Goal: Information Seeking & Learning: Learn about a topic

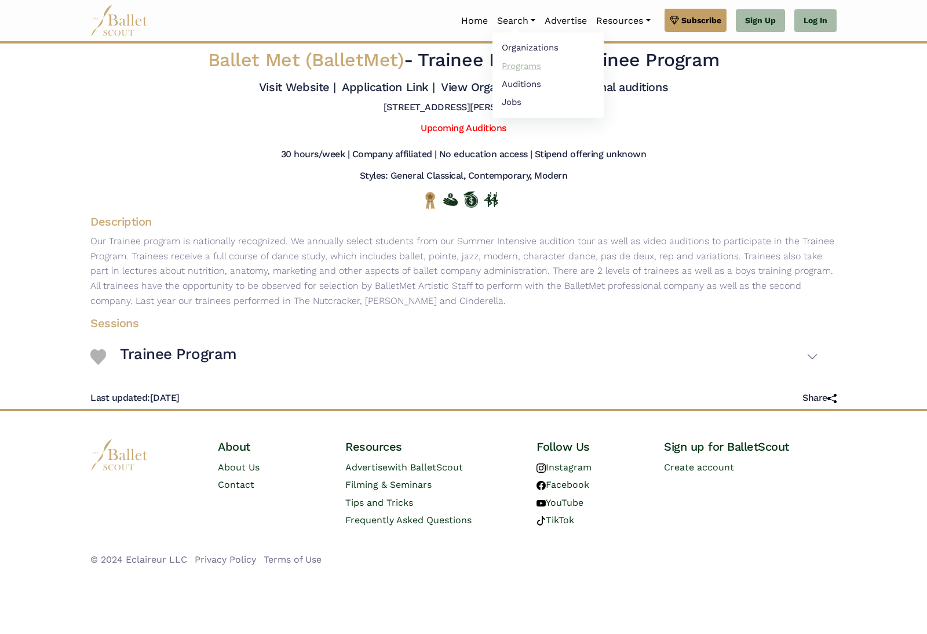
click at [524, 68] on link "Programs" at bounding box center [548, 66] width 111 height 18
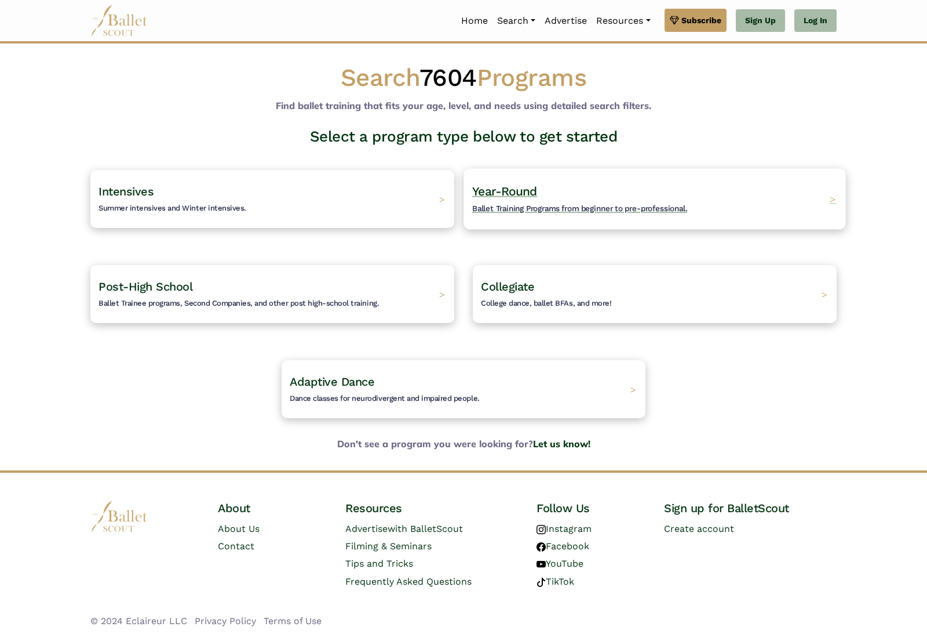
click at [828, 199] on div "Year-Round Ballet Training Programs from beginner to pre-professional. >" at bounding box center [655, 198] width 382 height 61
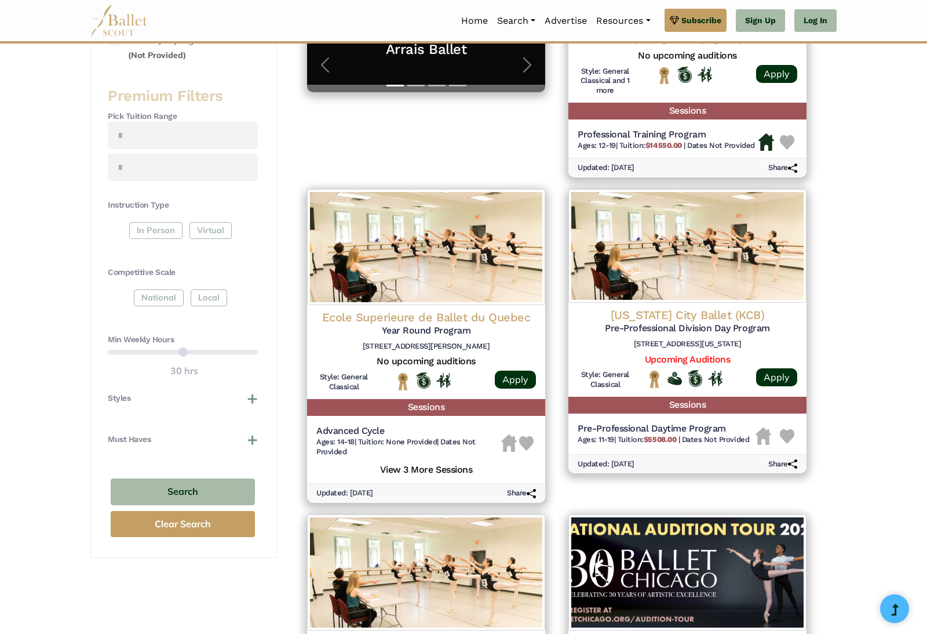
scroll to position [384, 0]
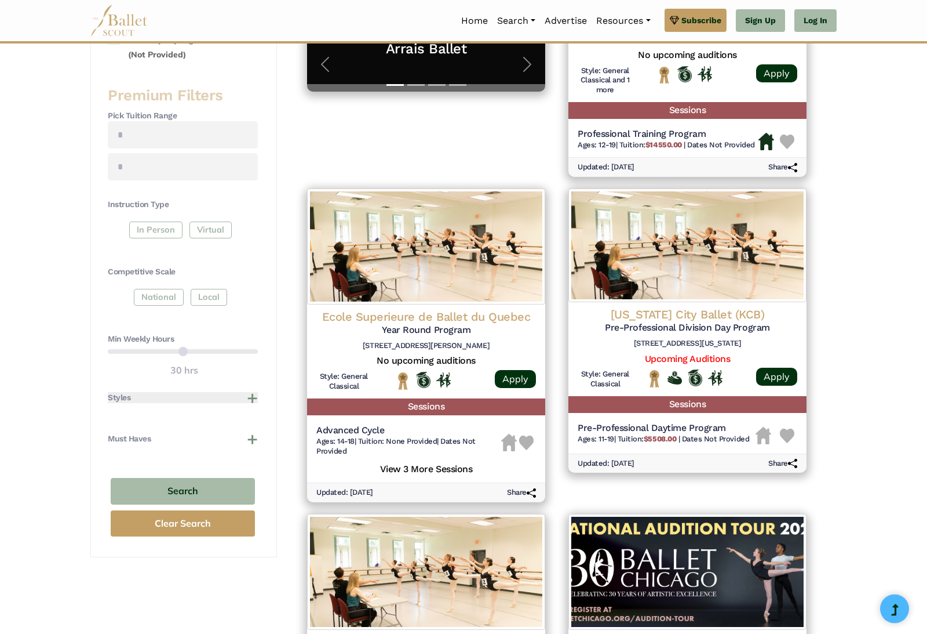
click at [238, 394] on button "Styles" at bounding box center [183, 398] width 150 height 12
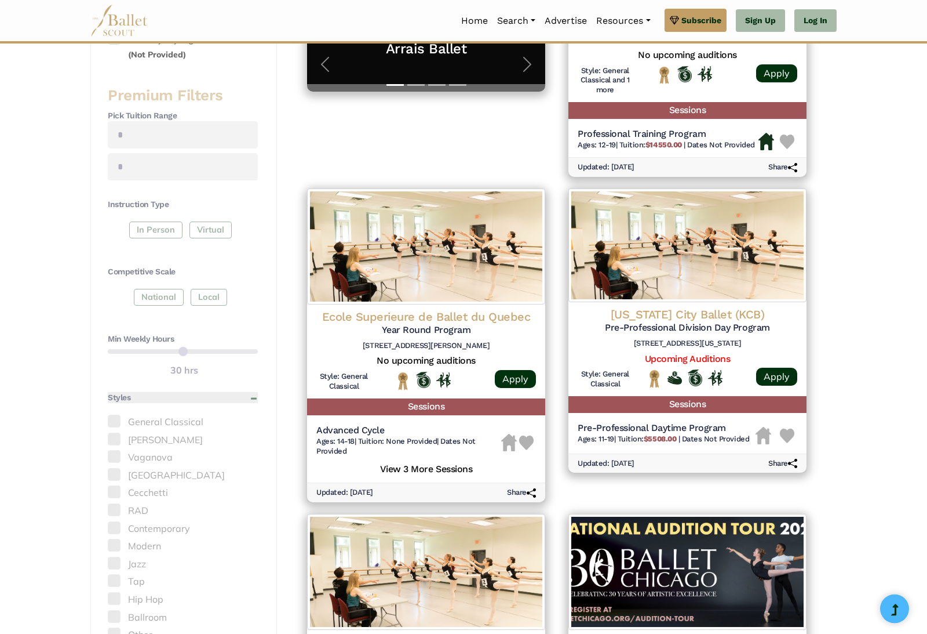
scroll to position [385, 0]
click at [117, 392] on h4 "Styles" at bounding box center [119, 398] width 23 height 12
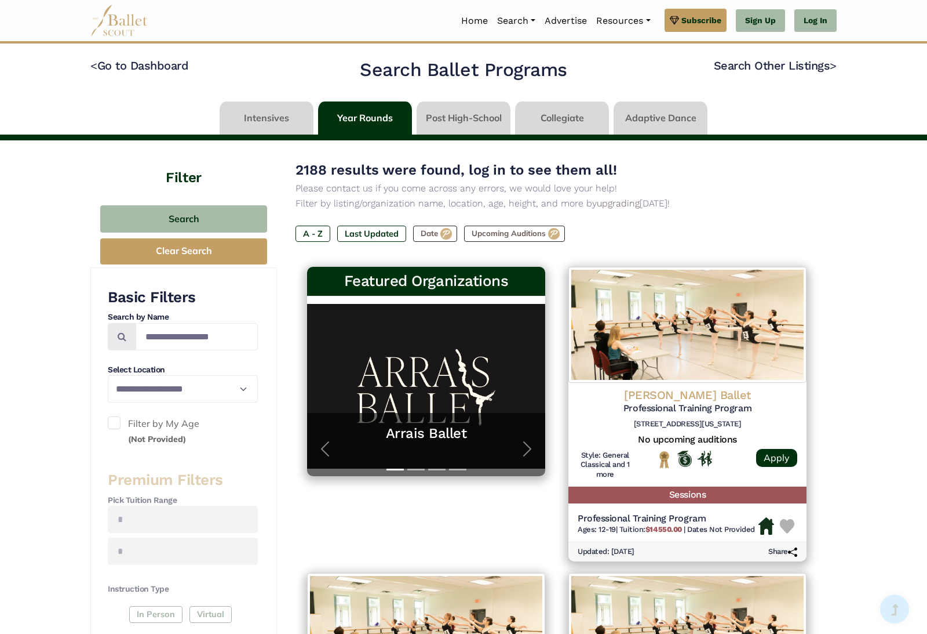
scroll to position [0, 0]
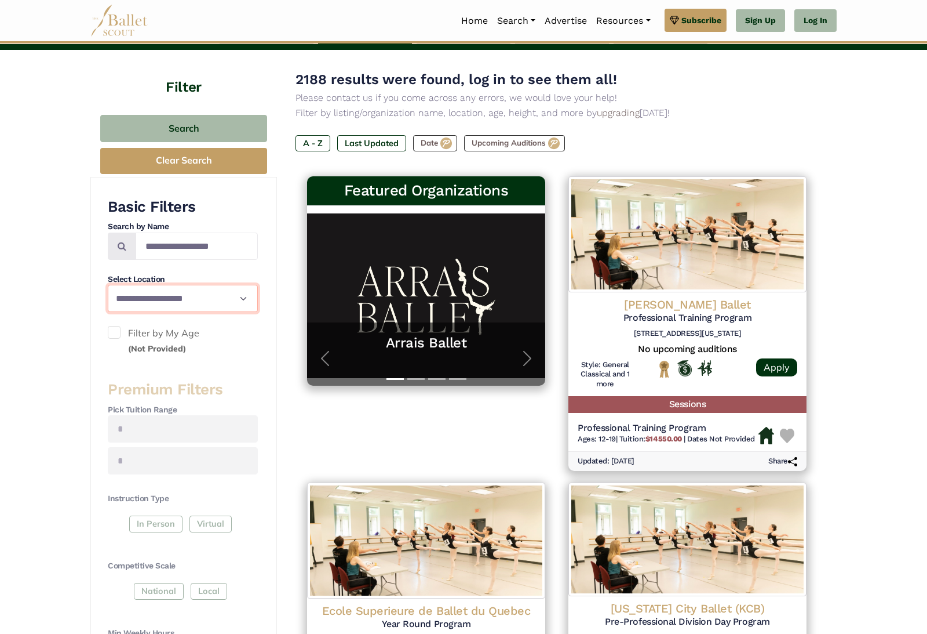
click at [133, 302] on select "**********" at bounding box center [183, 298] width 150 height 27
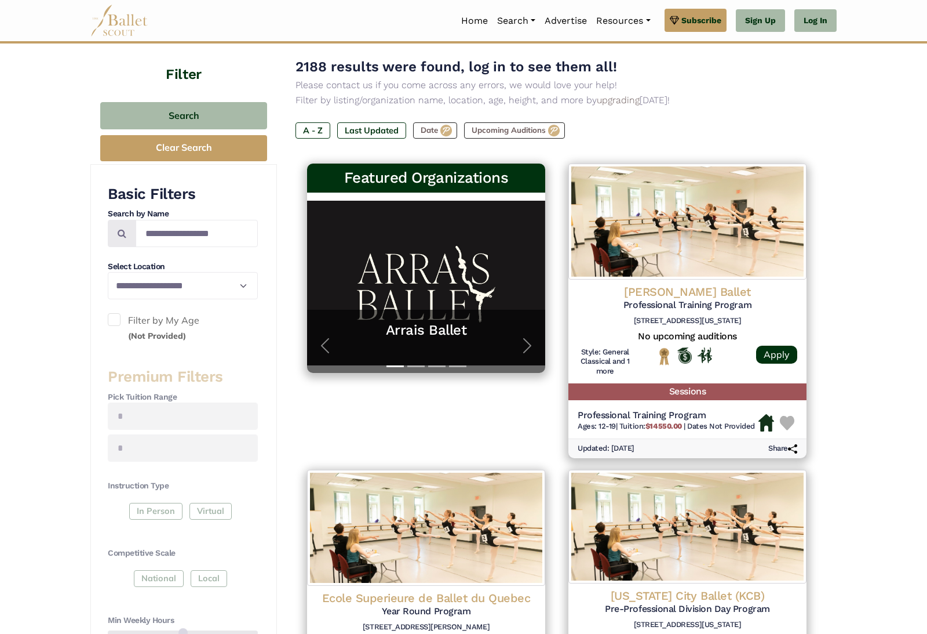
scroll to position [103, 0]
click at [112, 315] on span at bounding box center [114, 320] width 13 height 13
click at [116, 317] on span at bounding box center [114, 319] width 13 height 13
click at [311, 121] on div at bounding box center [314, 118] width 8 height 3
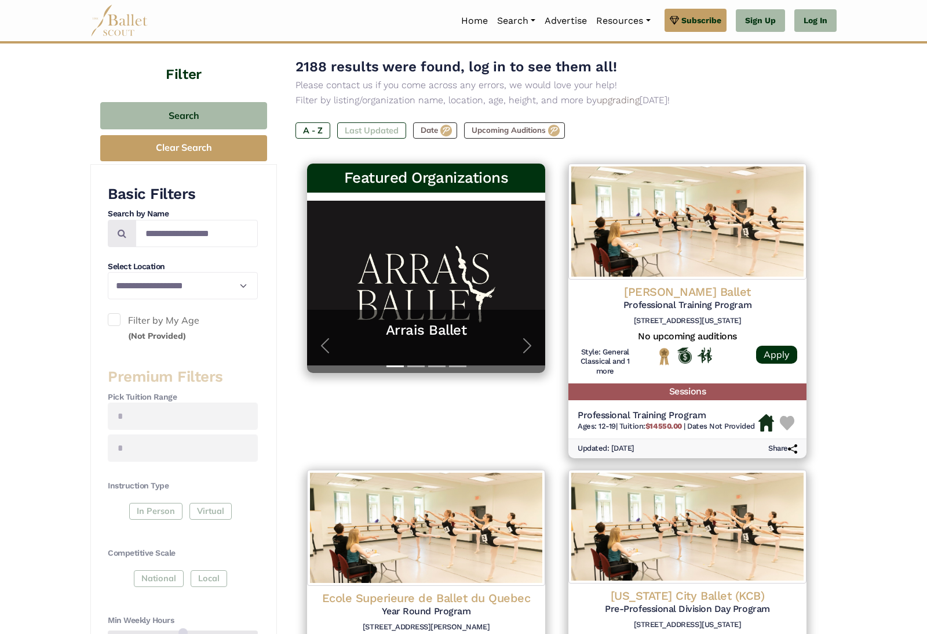
click at [348, 128] on label "Last Updated" at bounding box center [371, 130] width 69 height 16
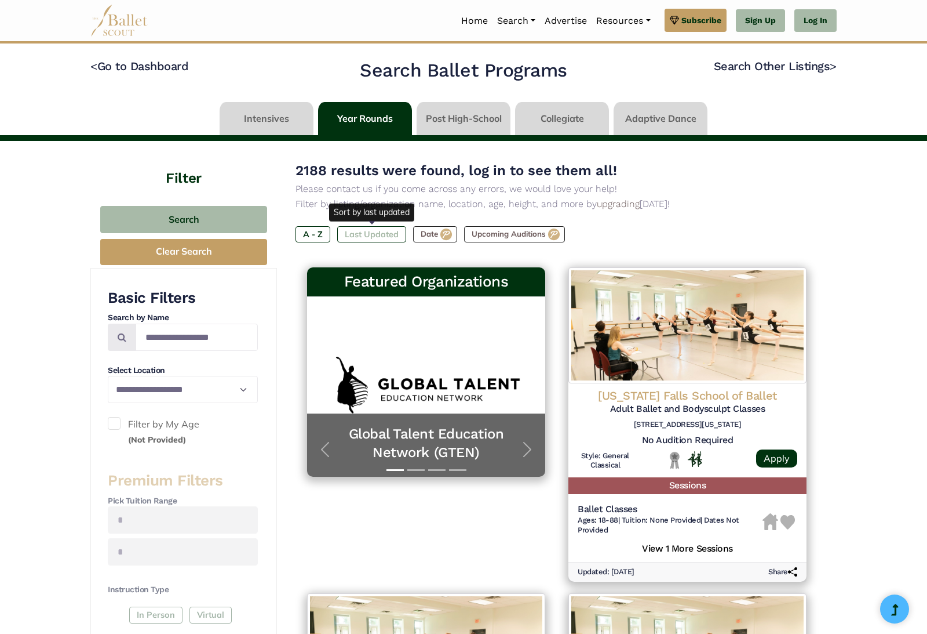
click at [367, 230] on label "Last Updated" at bounding box center [371, 234] width 69 height 16
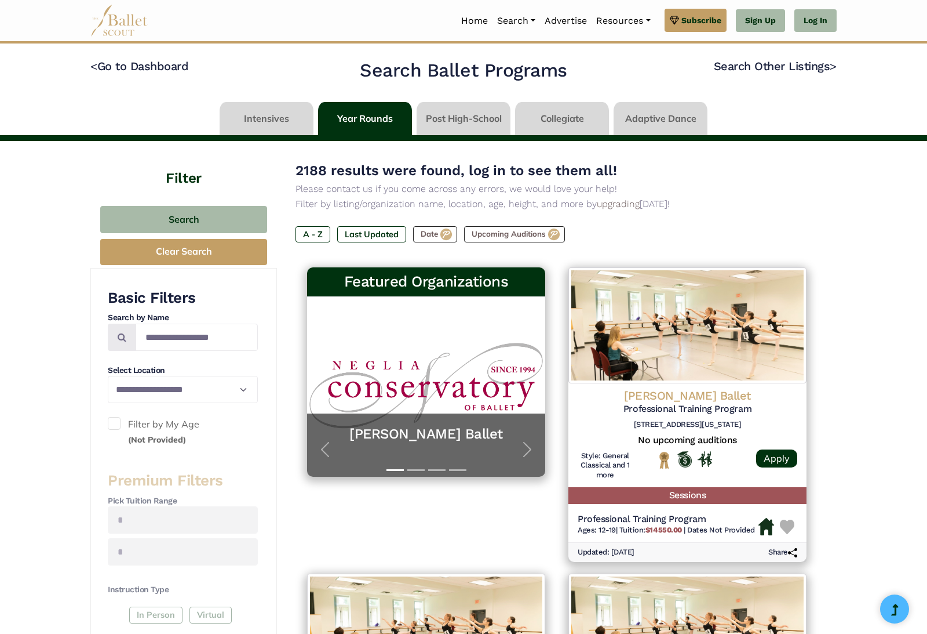
click at [449, 130] on link at bounding box center [464, 118] width 94 height 33
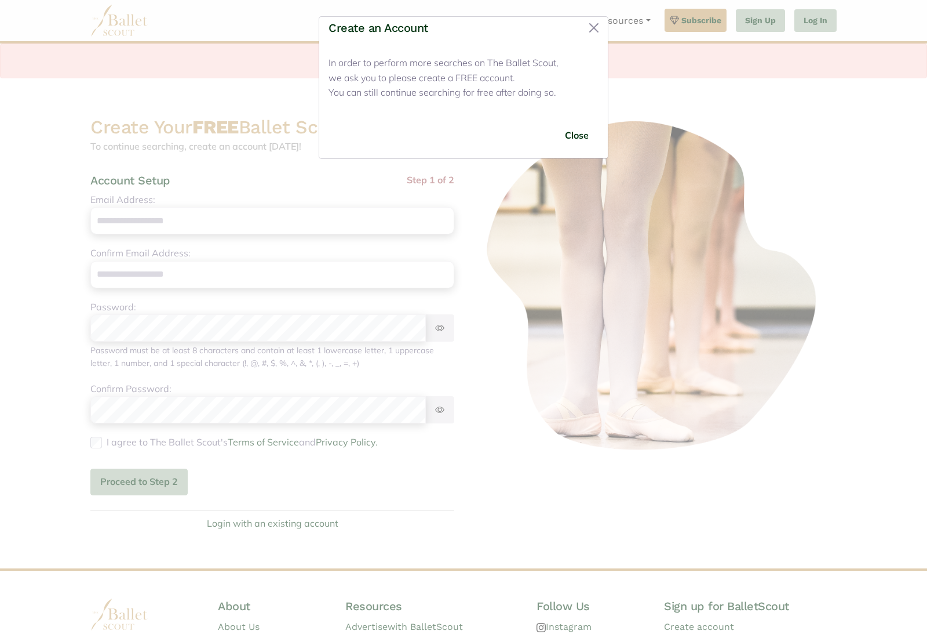
scroll to position [97, 0]
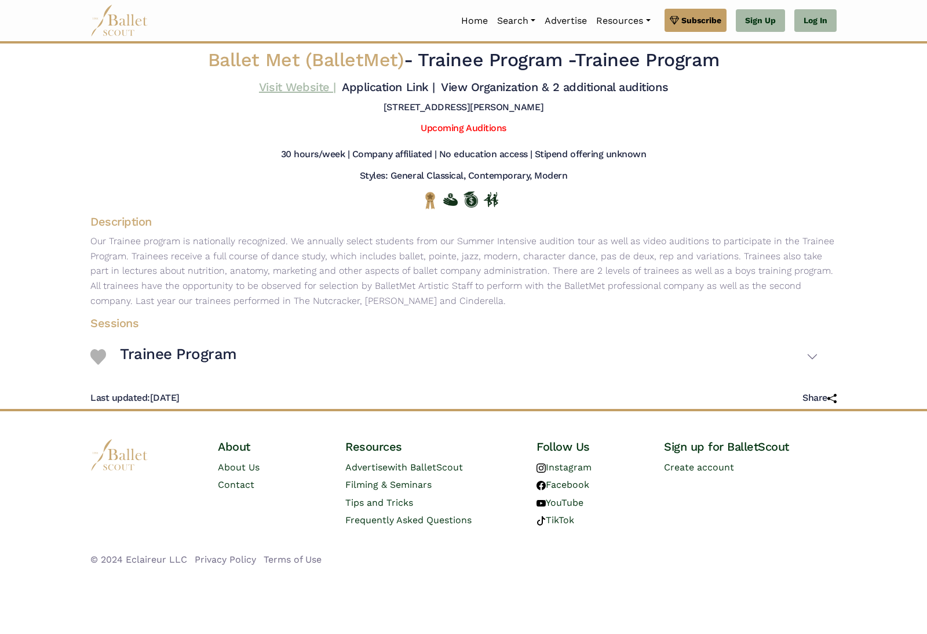
click at [336, 88] on link "Visit Website |" at bounding box center [297, 87] width 77 height 14
